Goal: Task Accomplishment & Management: Use online tool/utility

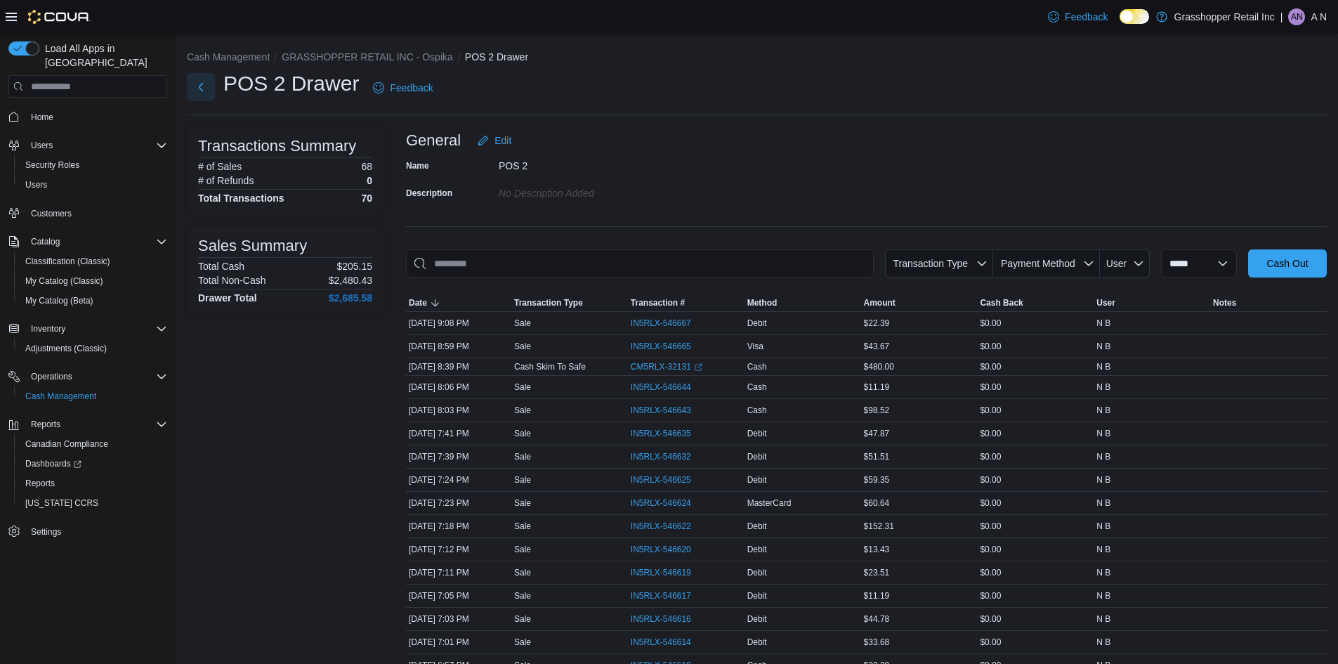
click at [195, 84] on button "Next" at bounding box center [201, 87] width 28 height 28
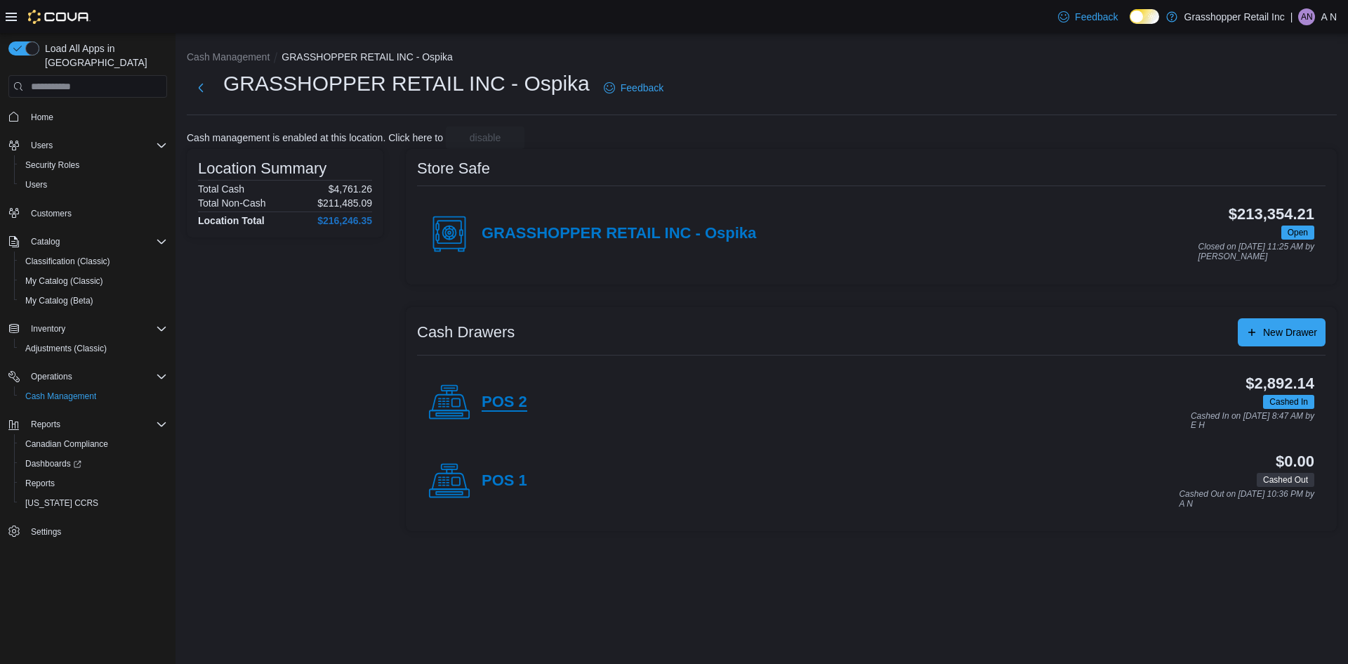
click at [505, 393] on h4 "POS 2" at bounding box center [505, 402] width 46 height 18
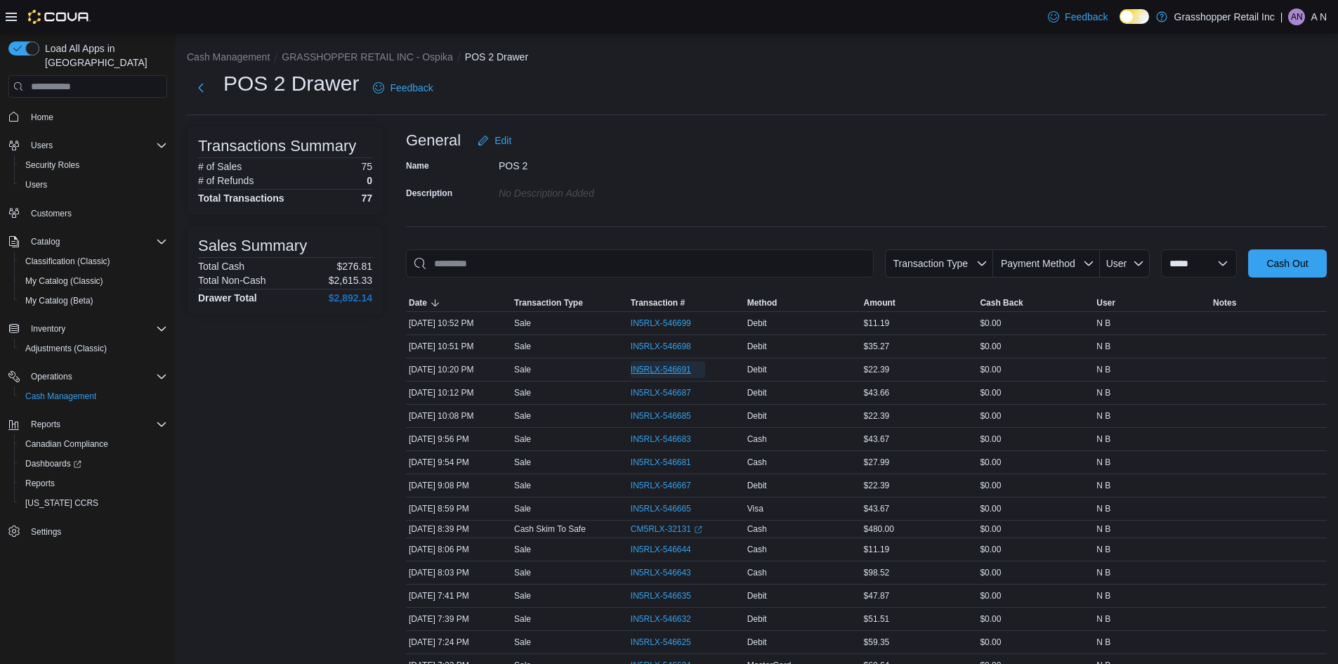
click at [683, 366] on span "IN5RLX-546691" at bounding box center [661, 369] width 60 height 11
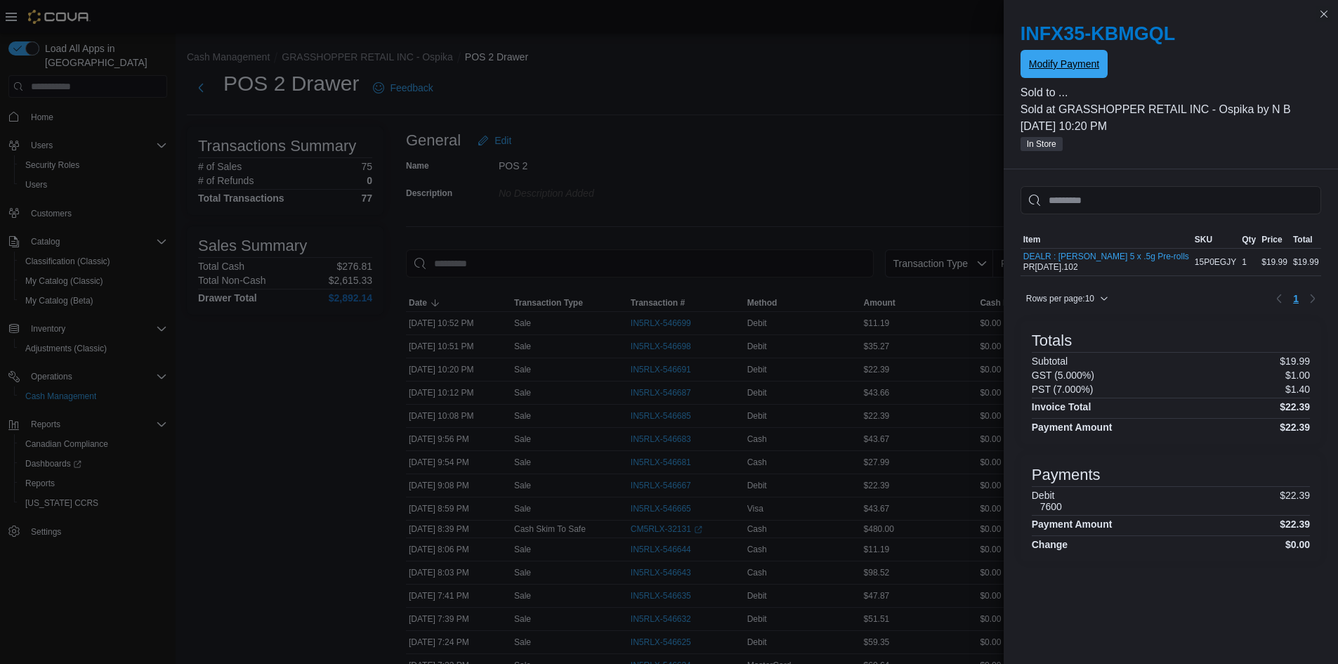
click at [1065, 74] on span "Modify Payment" at bounding box center [1064, 64] width 70 height 28
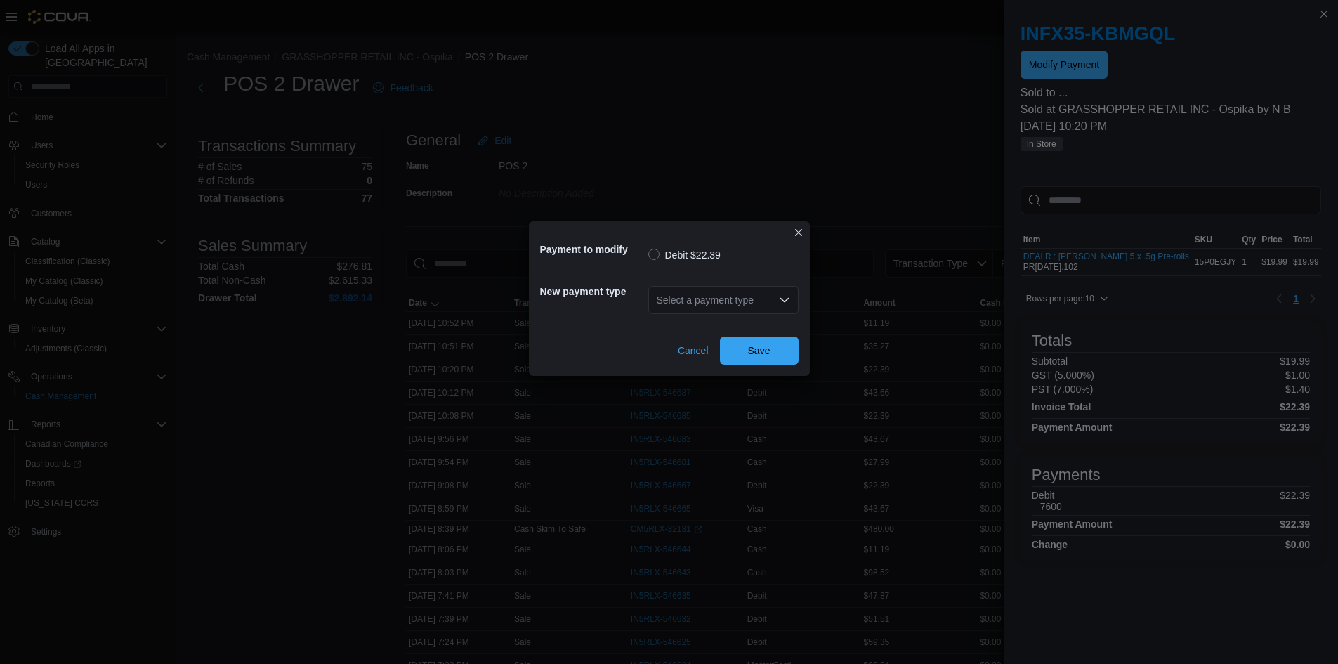
click at [754, 298] on div "Select a payment type" at bounding box center [723, 300] width 150 height 28
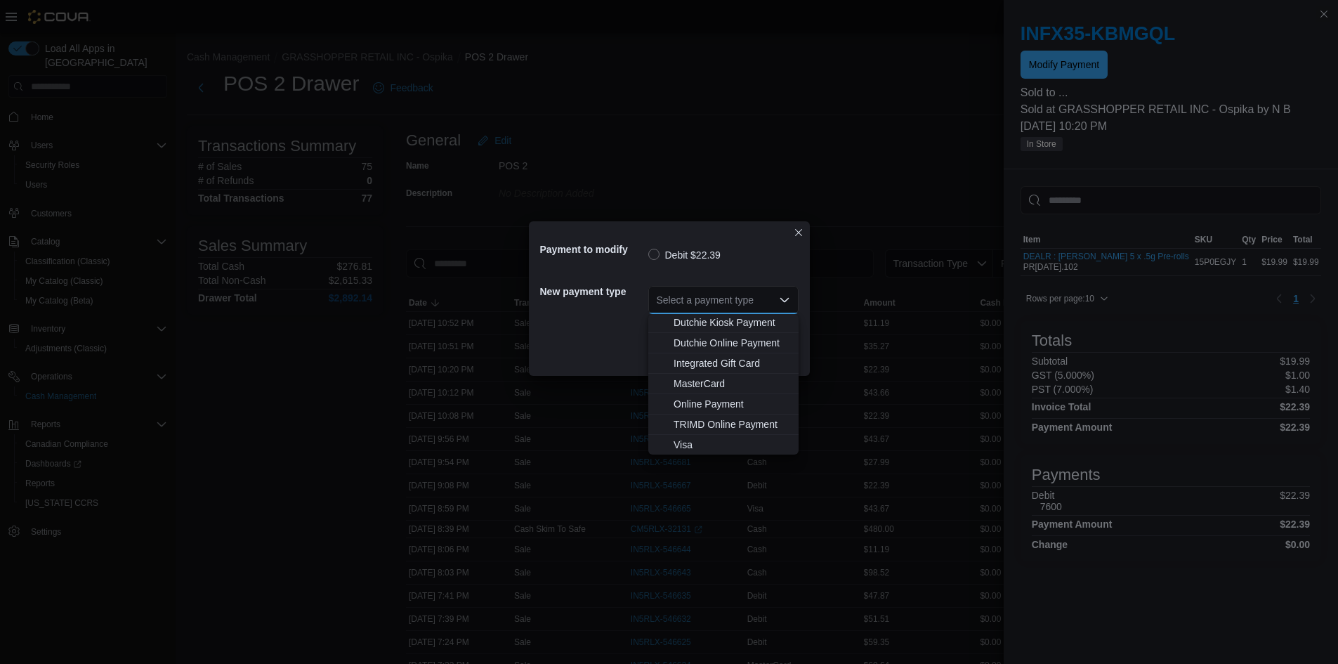
scroll to position [104, 0]
click at [727, 442] on span "Visa" at bounding box center [732, 444] width 117 height 14
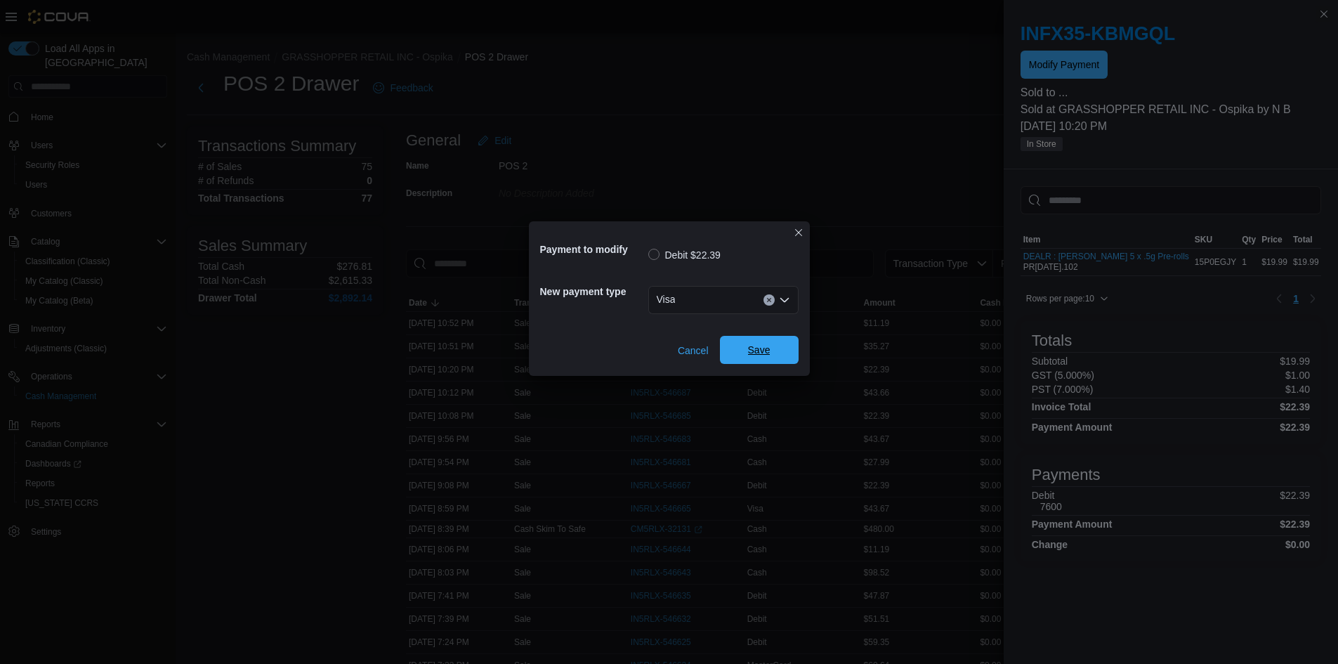
click at [764, 360] on span "Save" at bounding box center [759, 350] width 62 height 28
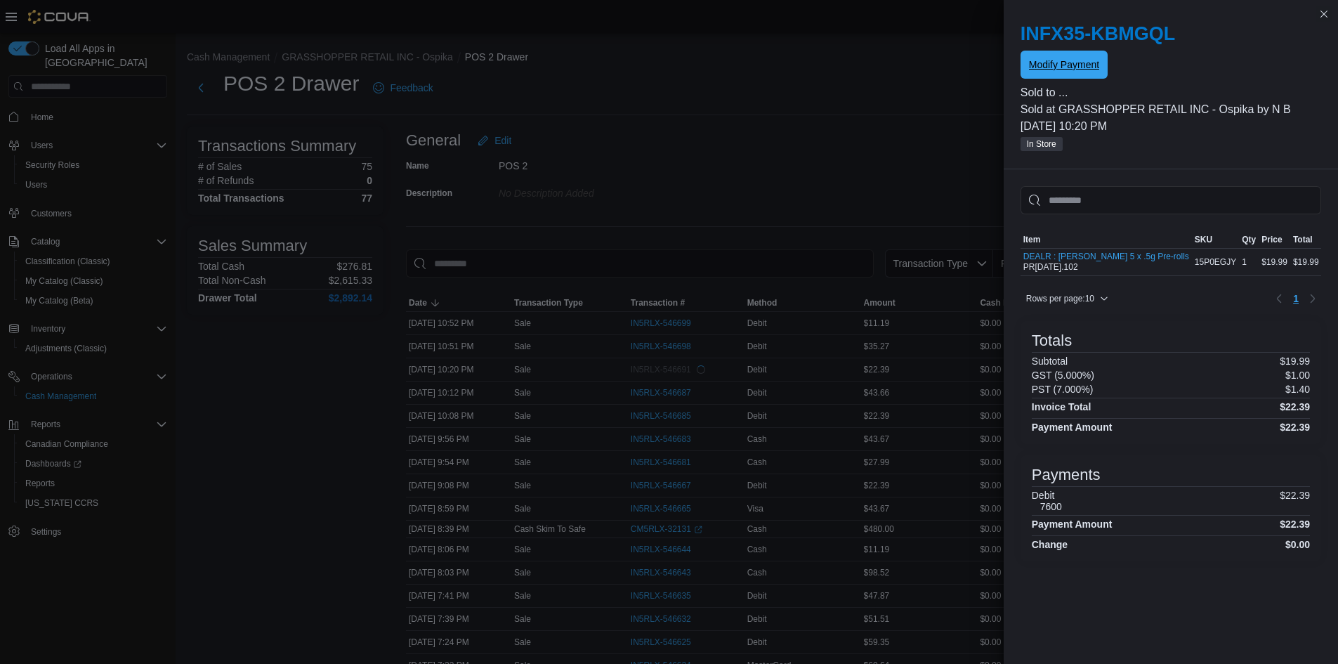
scroll to position [0, 0]
